Goal: Find specific page/section: Find specific page/section

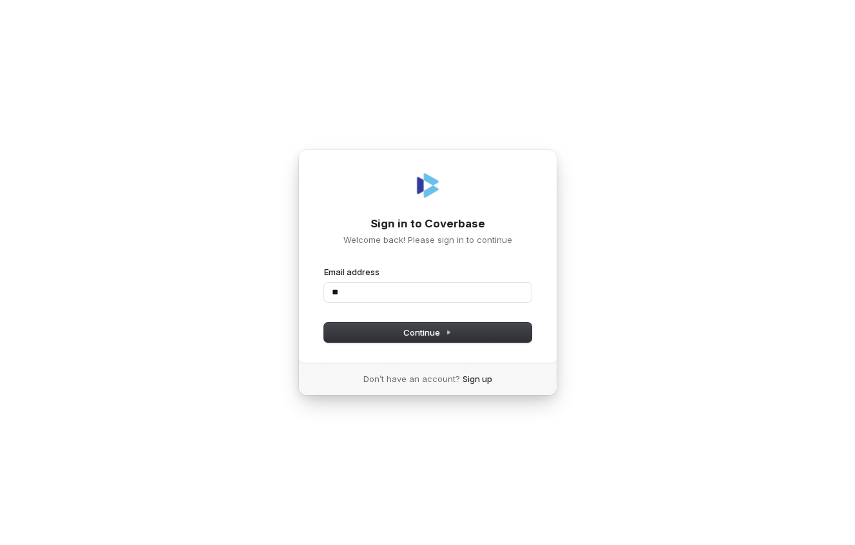
type input "*"
click at [324, 266] on button "submit" at bounding box center [324, 266] width 0 height 0
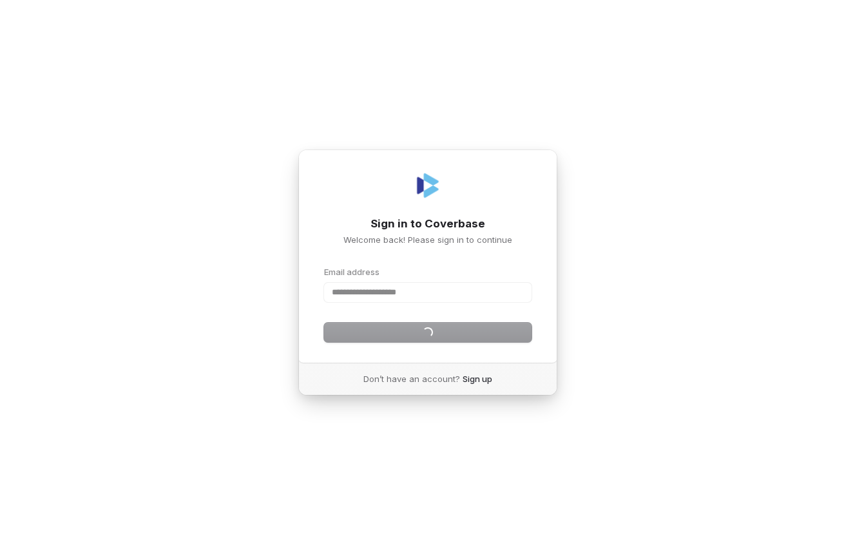
type input "**********"
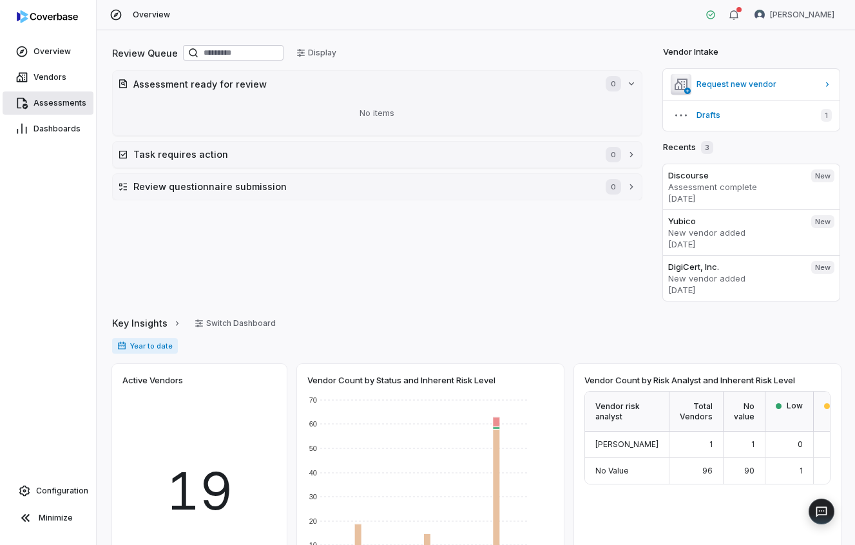
click at [45, 96] on link "Assessments" at bounding box center [48, 103] width 91 height 23
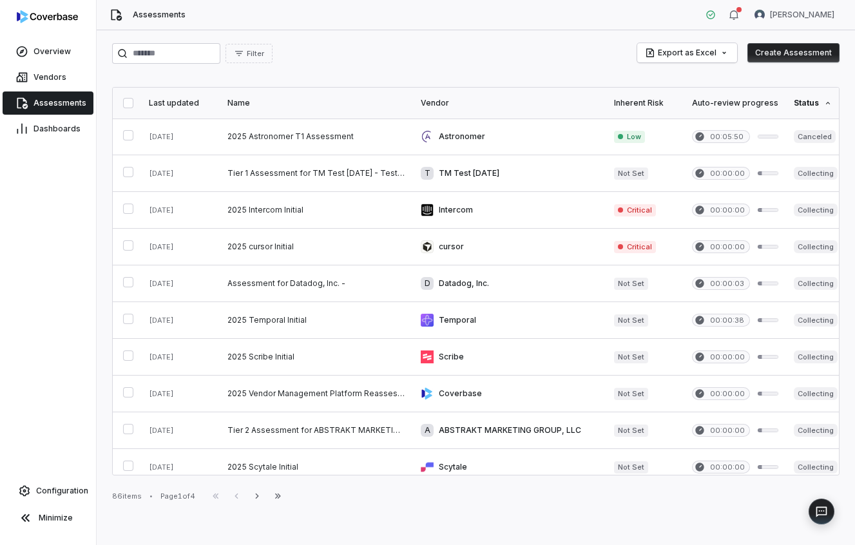
click at [173, 65] on div "Filter Export as Excel Create Assessment Last updated Name Vendor Inherent Risk…" at bounding box center [476, 287] width 758 height 515
click at [173, 56] on input "search" at bounding box center [166, 53] width 108 height 21
type input "*******"
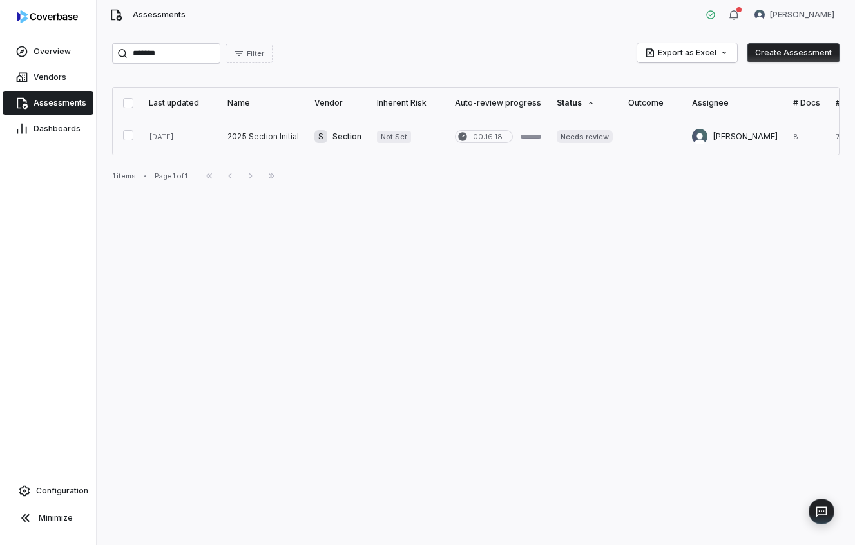
click at [246, 137] on link at bounding box center [263, 137] width 87 height 36
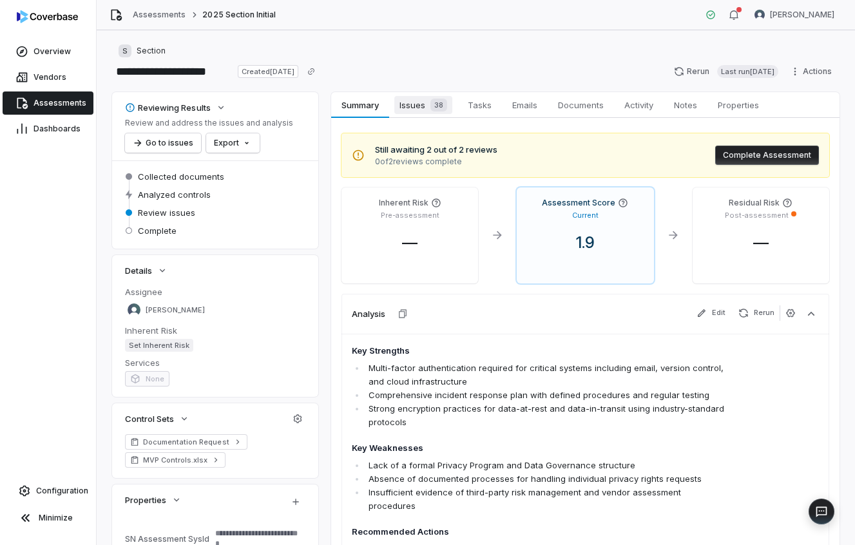
click at [409, 110] on span "Issues 38" at bounding box center [423, 105] width 58 height 18
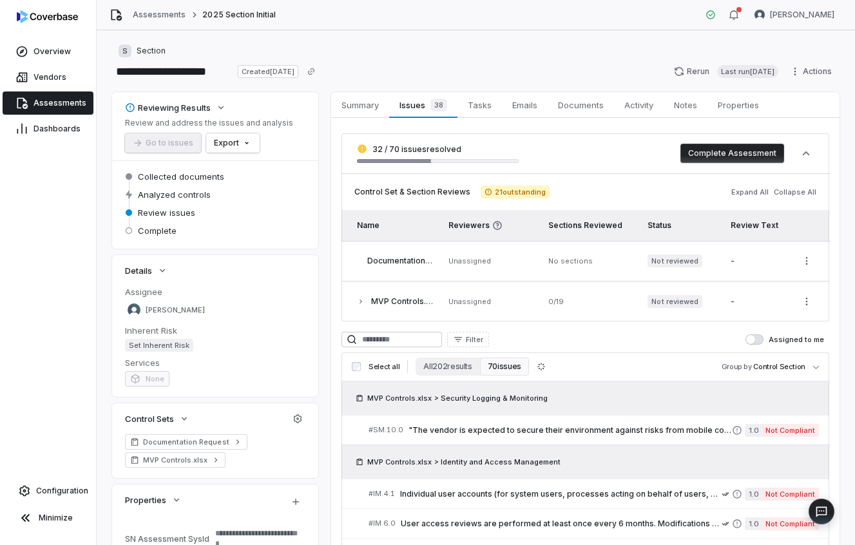
type textarea "*"
click at [22, 102] on icon at bounding box center [21, 103] width 13 height 13
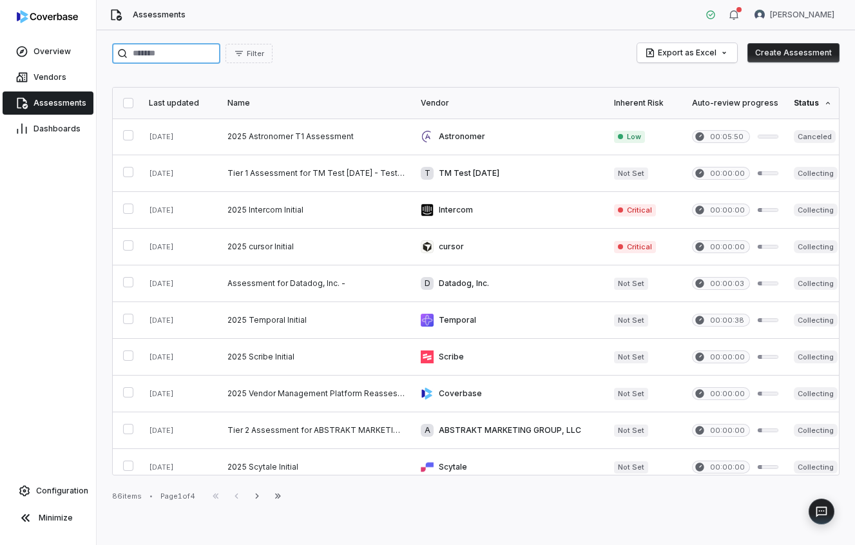
click at [179, 58] on input "search" at bounding box center [166, 53] width 108 height 21
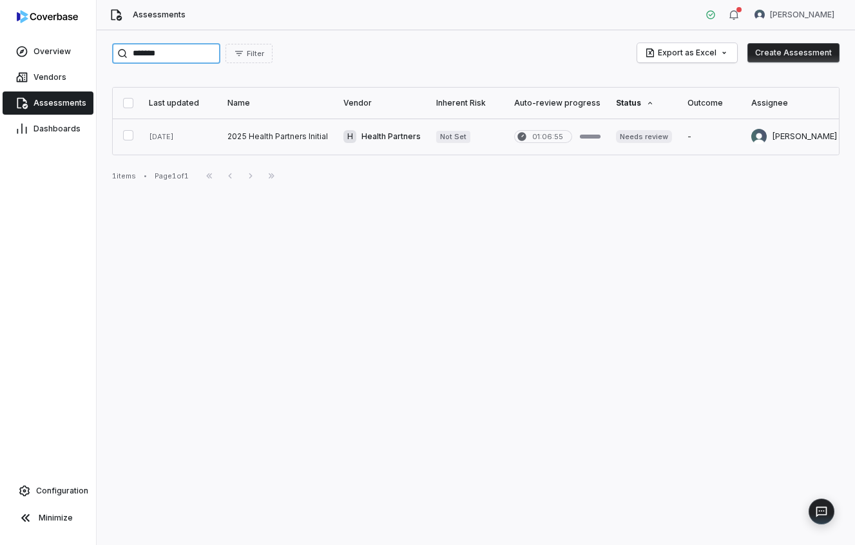
type input "******"
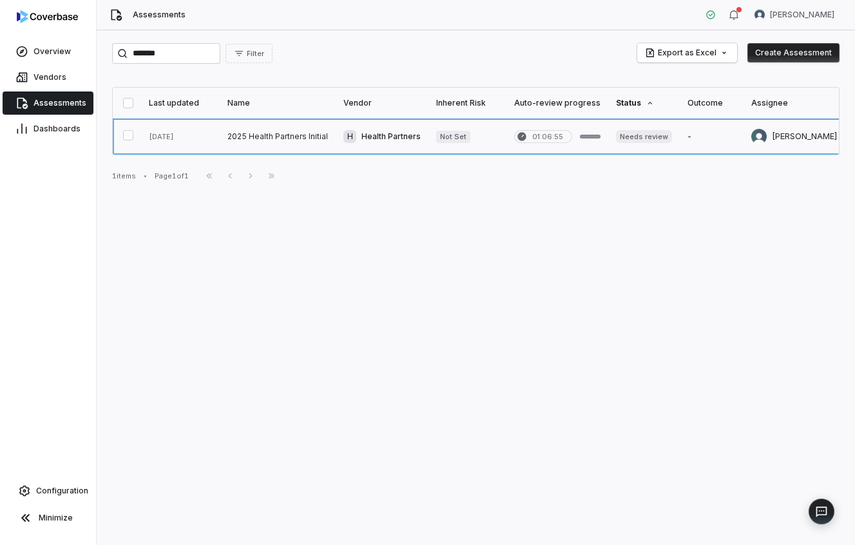
click at [271, 144] on link at bounding box center [278, 137] width 116 height 36
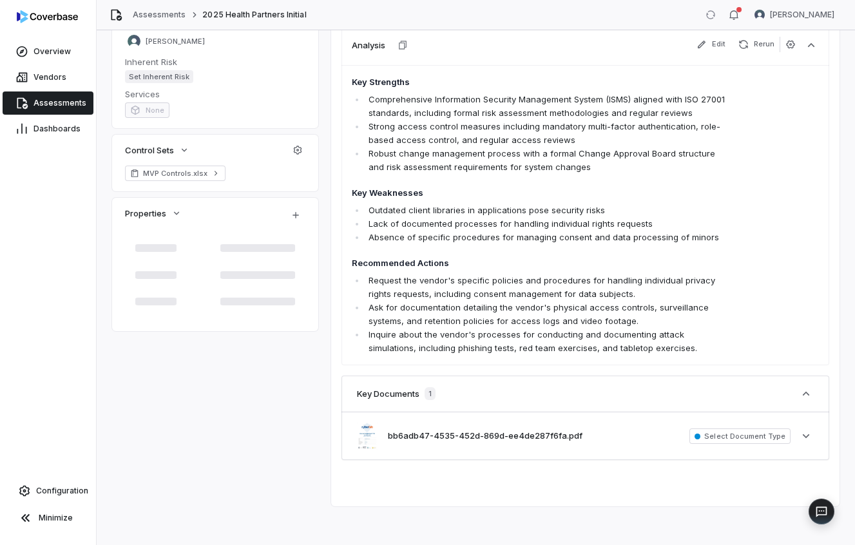
scroll to position [271, 0]
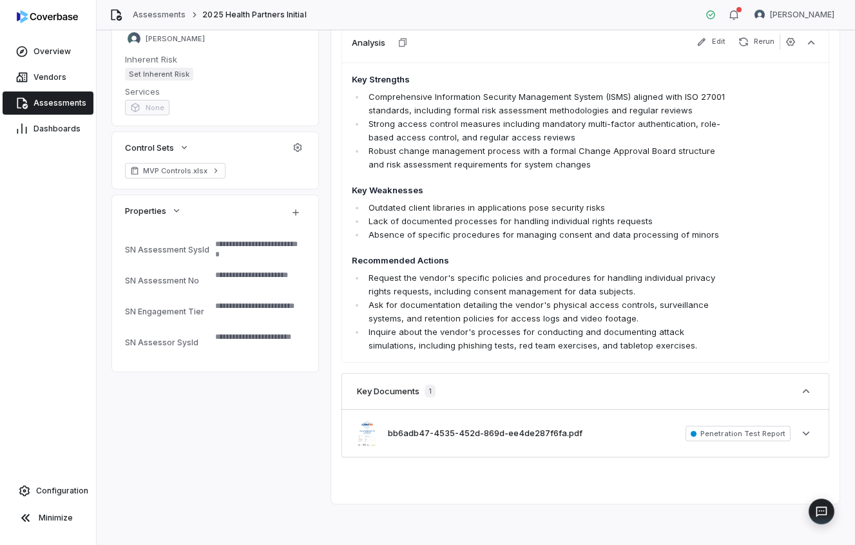
type textarea "*"
